Goal: Information Seeking & Learning: Learn about a topic

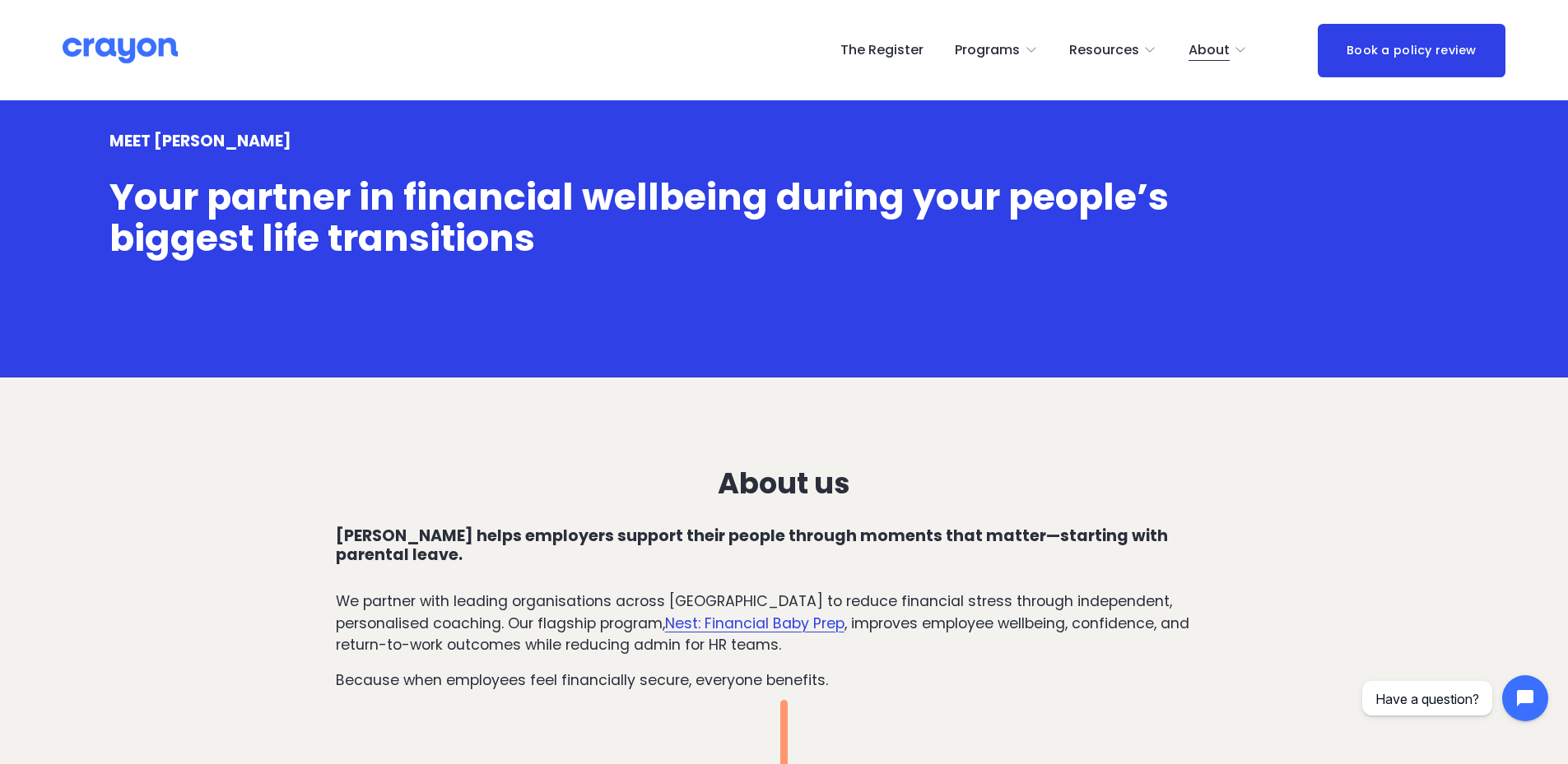
scroll to position [247, 0]
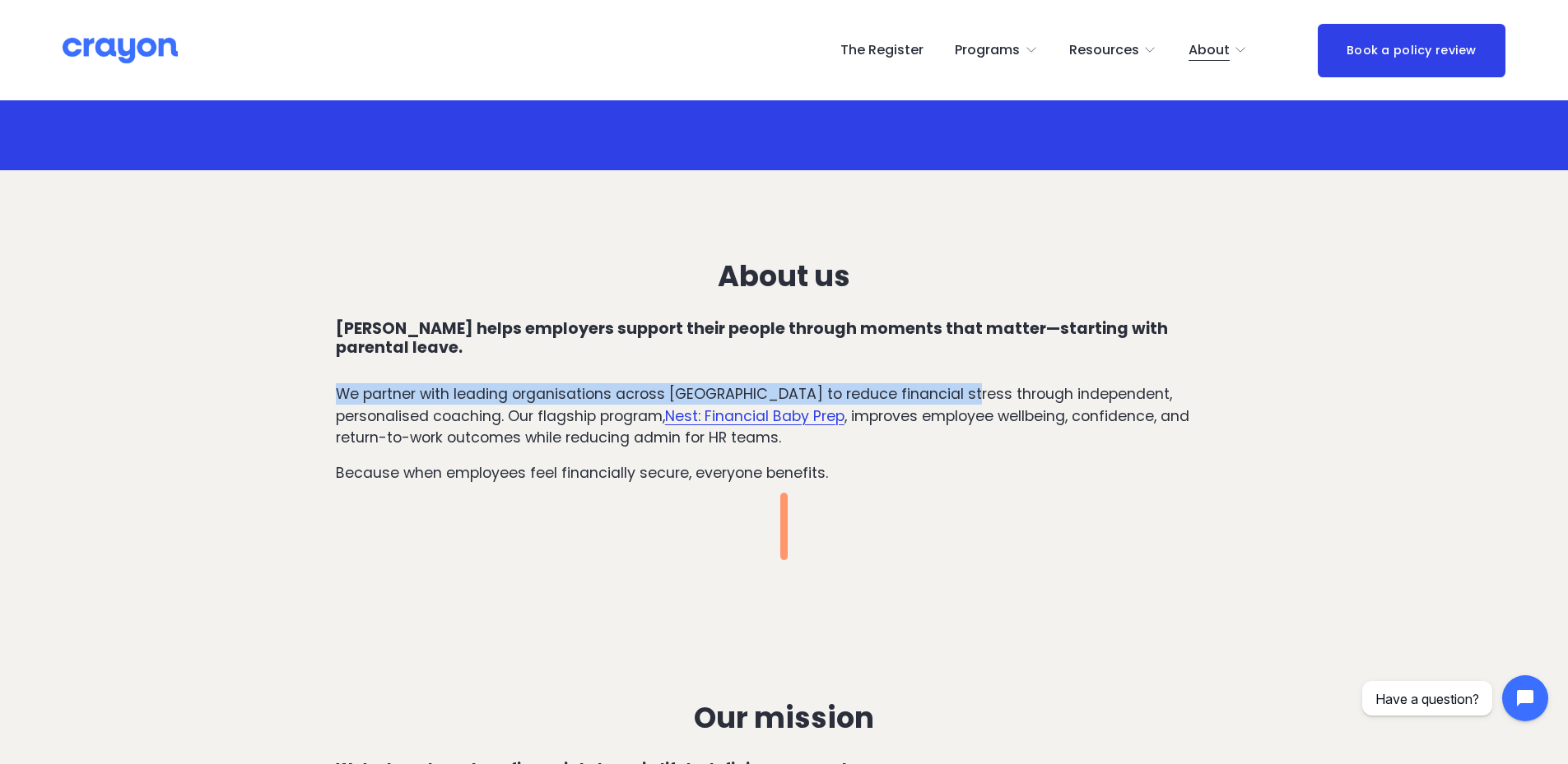
drag, startPoint x: 316, startPoint y: 367, endPoint x: 957, endPoint y: 356, distance: 641.1
click at [957, 356] on div "About us [PERSON_NAME] helps employers support their people through moments tha…" at bounding box center [784, 390] width 1568 height 337
click at [957, 356] on div "About us [PERSON_NAME] helps employers support their people through moments tha…" at bounding box center [784, 372] width 897 height 224
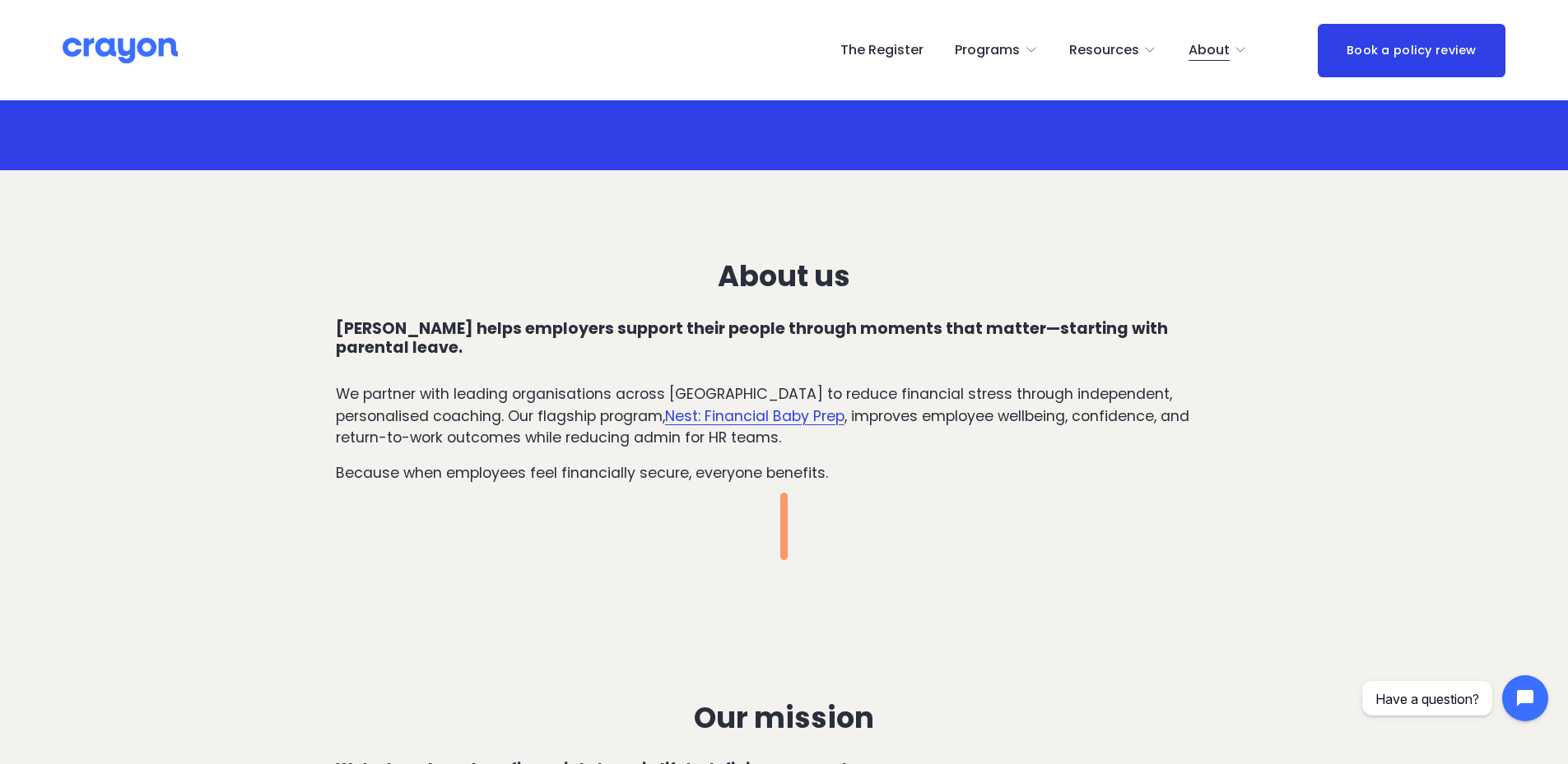
click at [674, 406] on link "Nest: Financial Baby Prep" at bounding box center [754, 416] width 180 height 19
